Goal: Find specific page/section: Find specific page/section

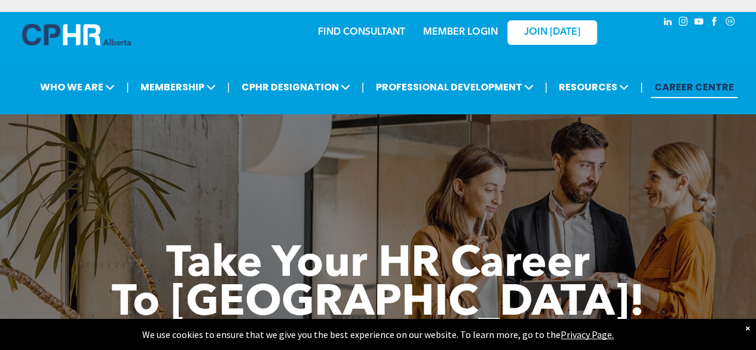
click at [480, 26] on div "MEMBER LOGIN" at bounding box center [461, 29] width 78 height 22
click at [477, 28] on link "MEMBER LOGIN" at bounding box center [460, 33] width 75 height 10
click at [472, 36] on link "MEMBER LOGIN" at bounding box center [460, 33] width 75 height 10
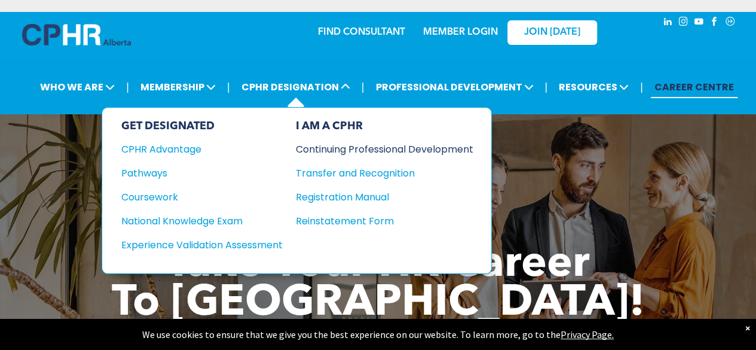
click at [319, 145] on div "Continuing Professional Development" at bounding box center [376, 149] width 160 height 15
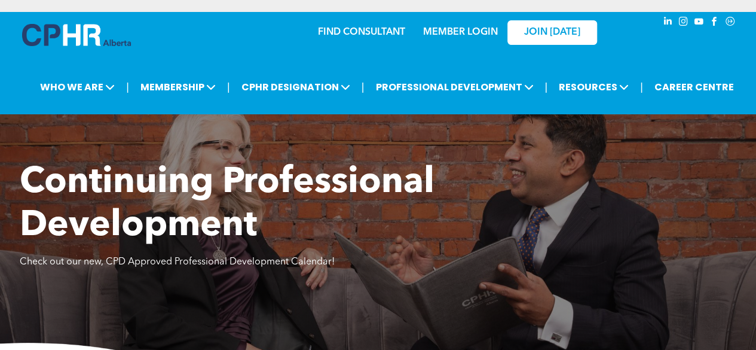
click at [483, 23] on div "MEMBER LOGIN" at bounding box center [461, 29] width 78 height 22
click at [465, 29] on link "MEMBER LOGIN" at bounding box center [460, 33] width 75 height 10
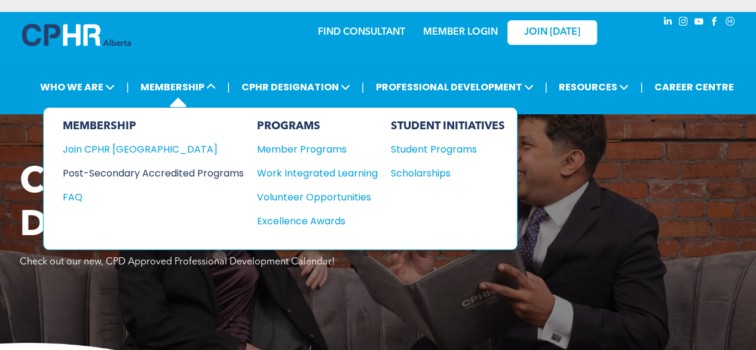
click at [226, 176] on div "Post-Secondary Accredited Programs" at bounding box center [144, 173] width 163 height 15
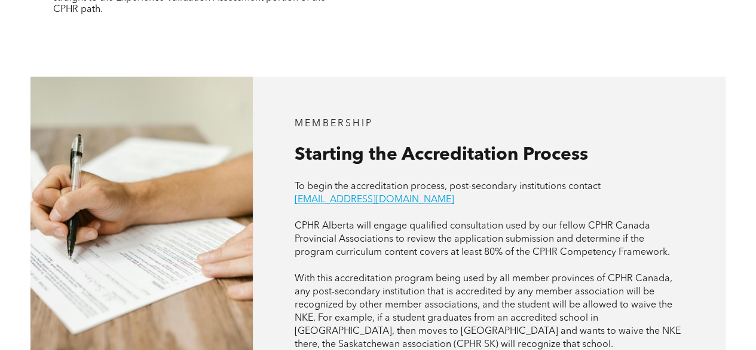
scroll to position [615, 0]
